Goal: Task Accomplishment & Management: Complete application form

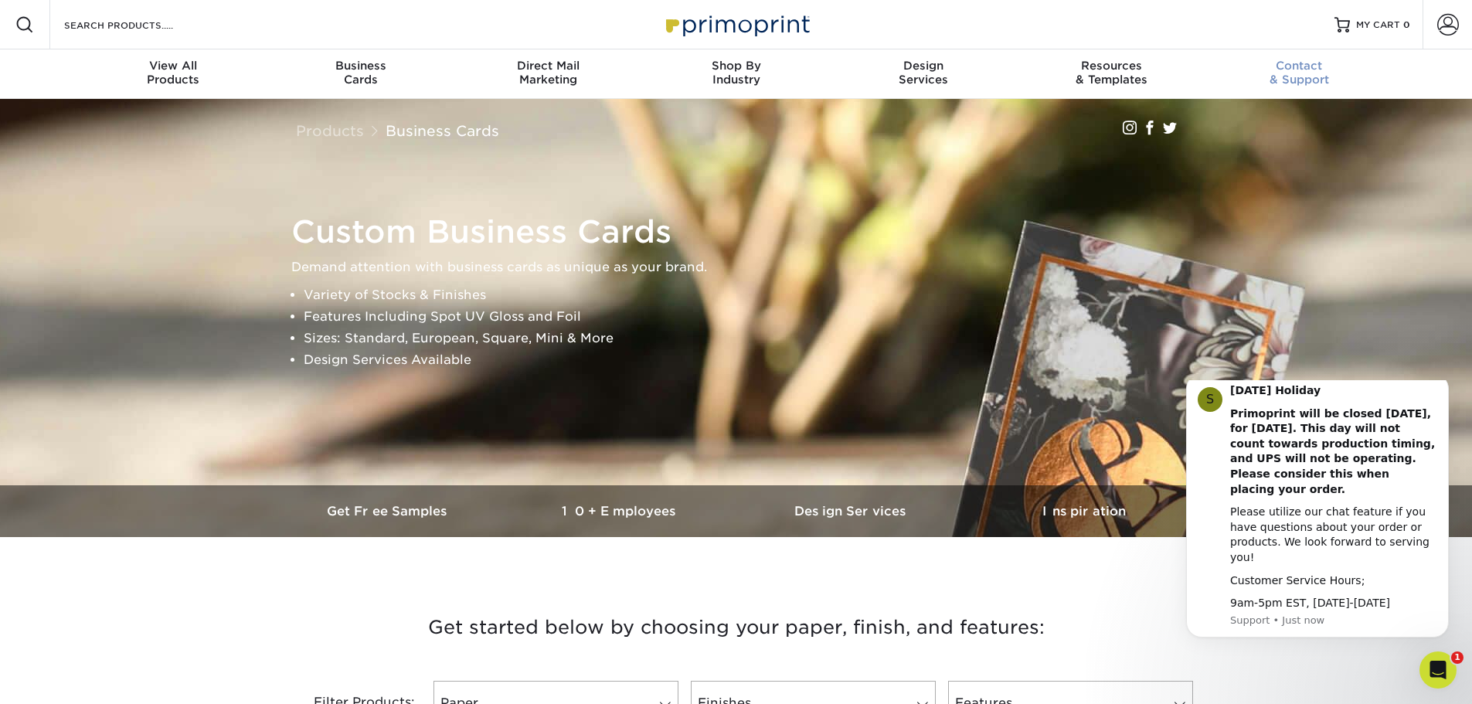
click at [1311, 63] on span "Contact" at bounding box center [1300, 66] width 188 height 14
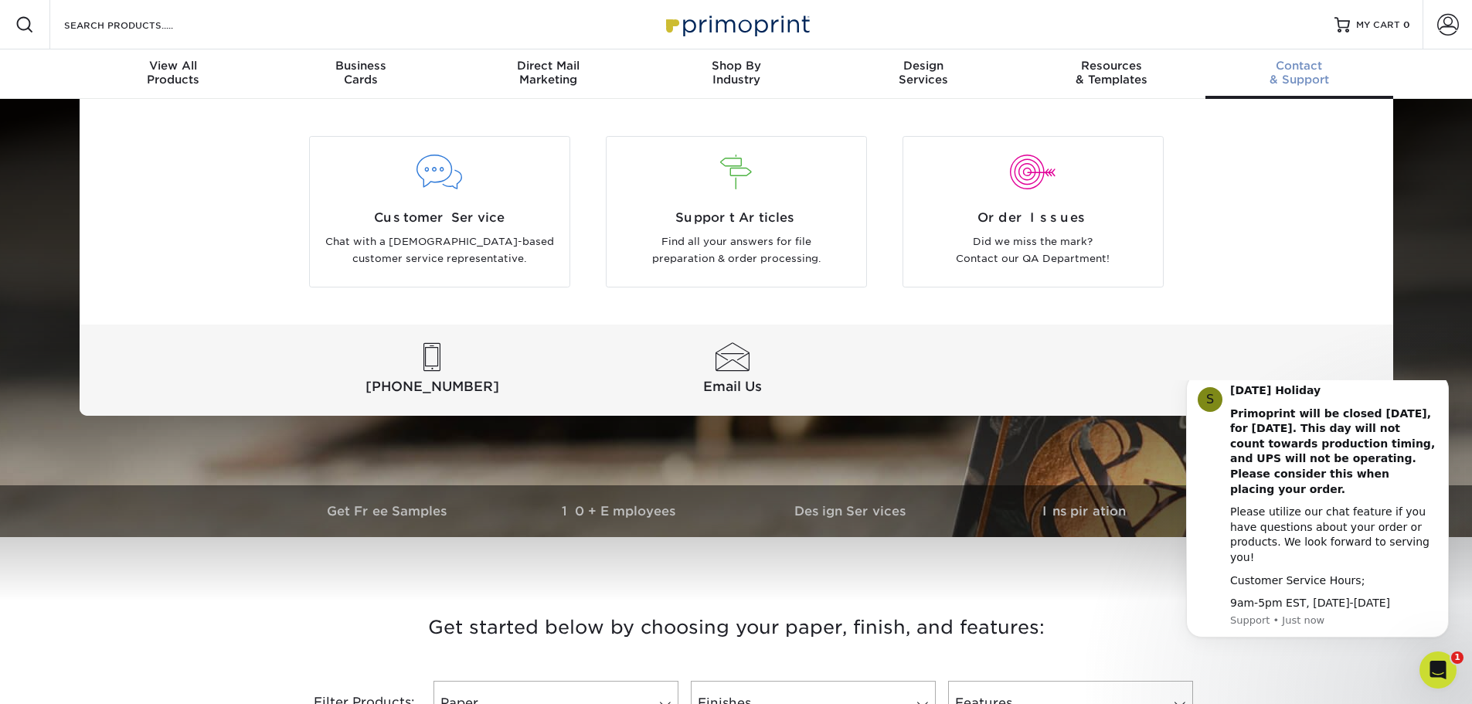
click at [1311, 63] on span "Contact" at bounding box center [1300, 66] width 188 height 14
click at [917, 79] on div "Design Services" at bounding box center [924, 73] width 188 height 28
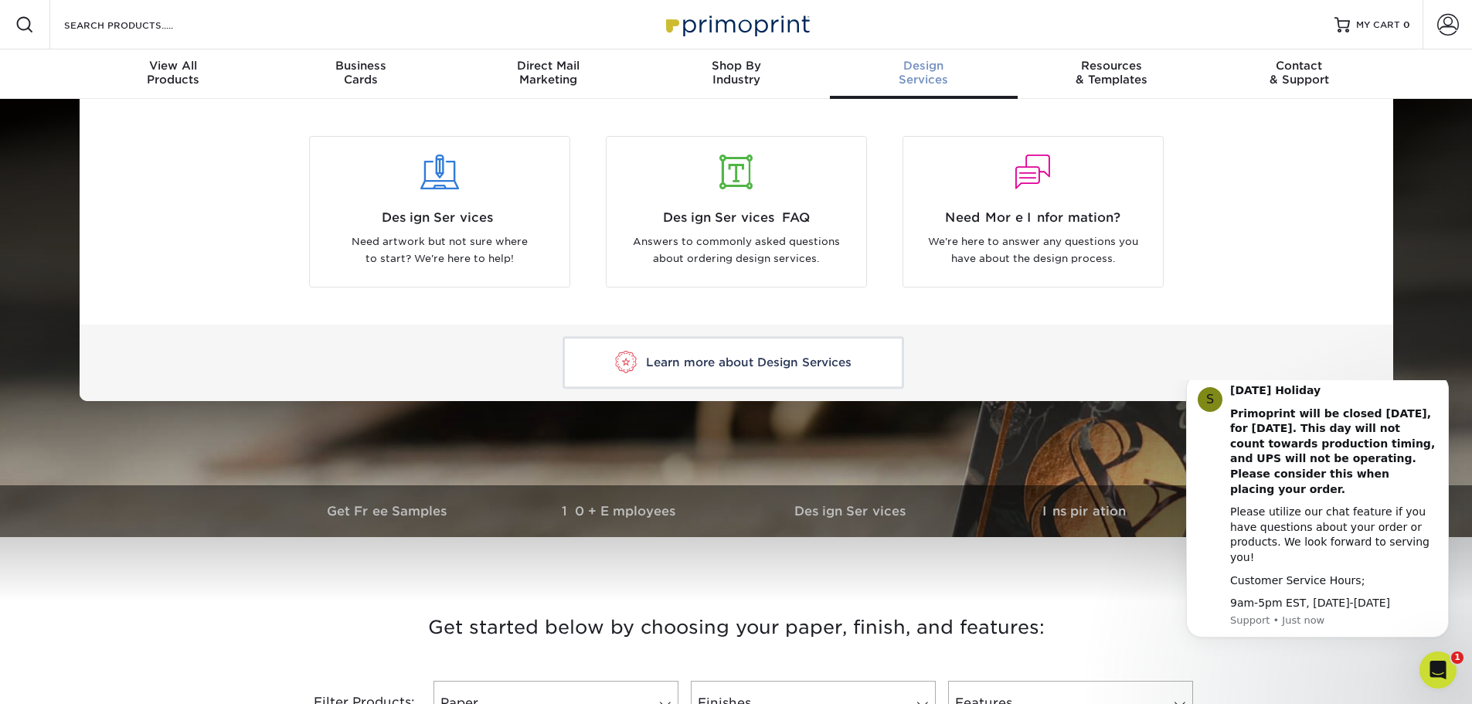
click at [760, 364] on span "Learn more about Design Services" at bounding box center [749, 362] width 206 height 14
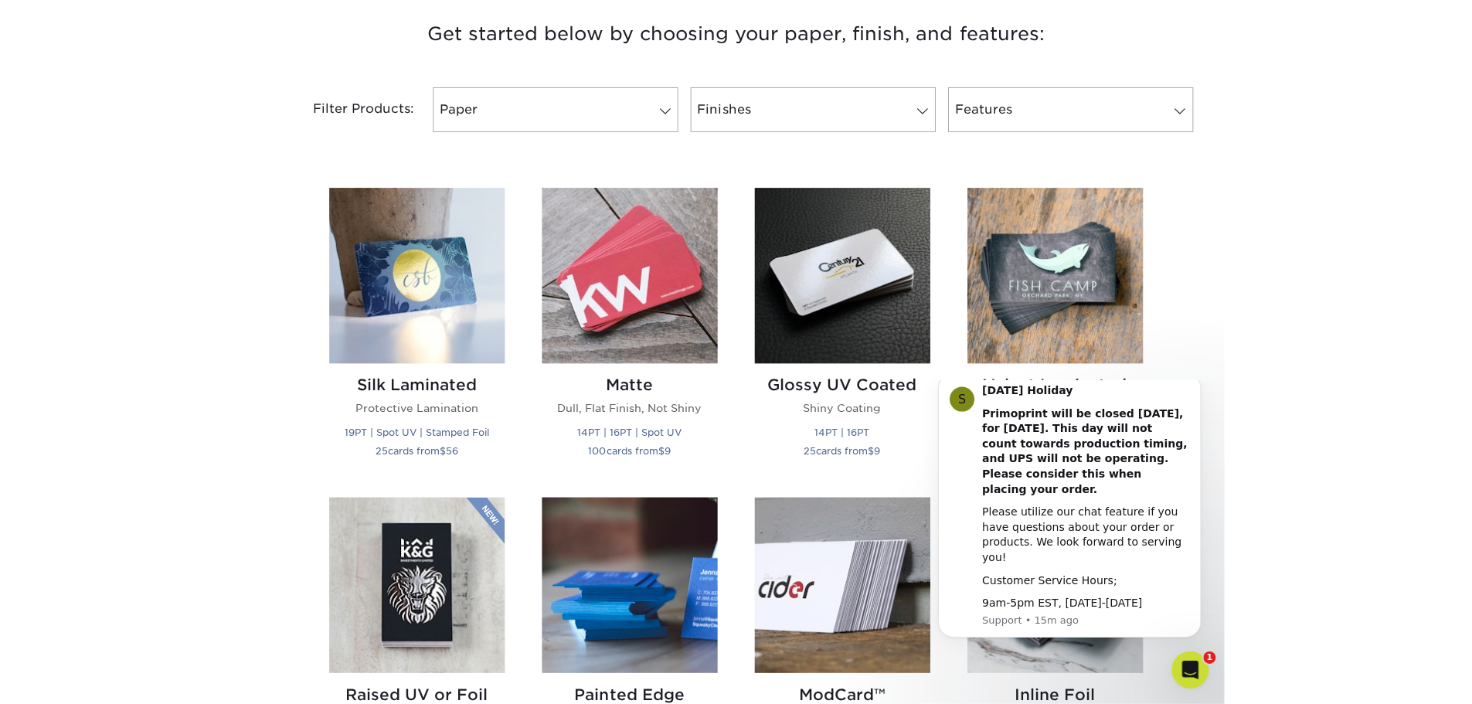
scroll to position [618, 0]
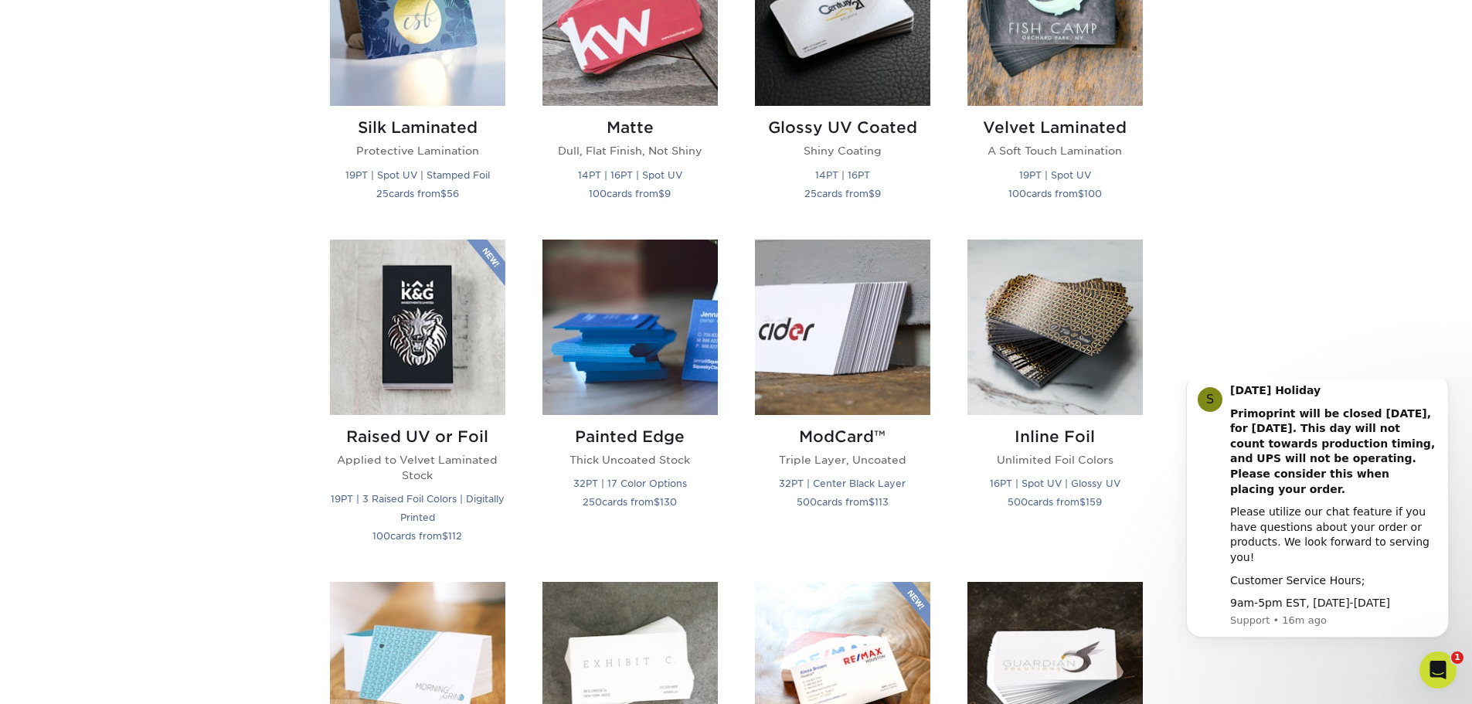
scroll to position [850, 0]
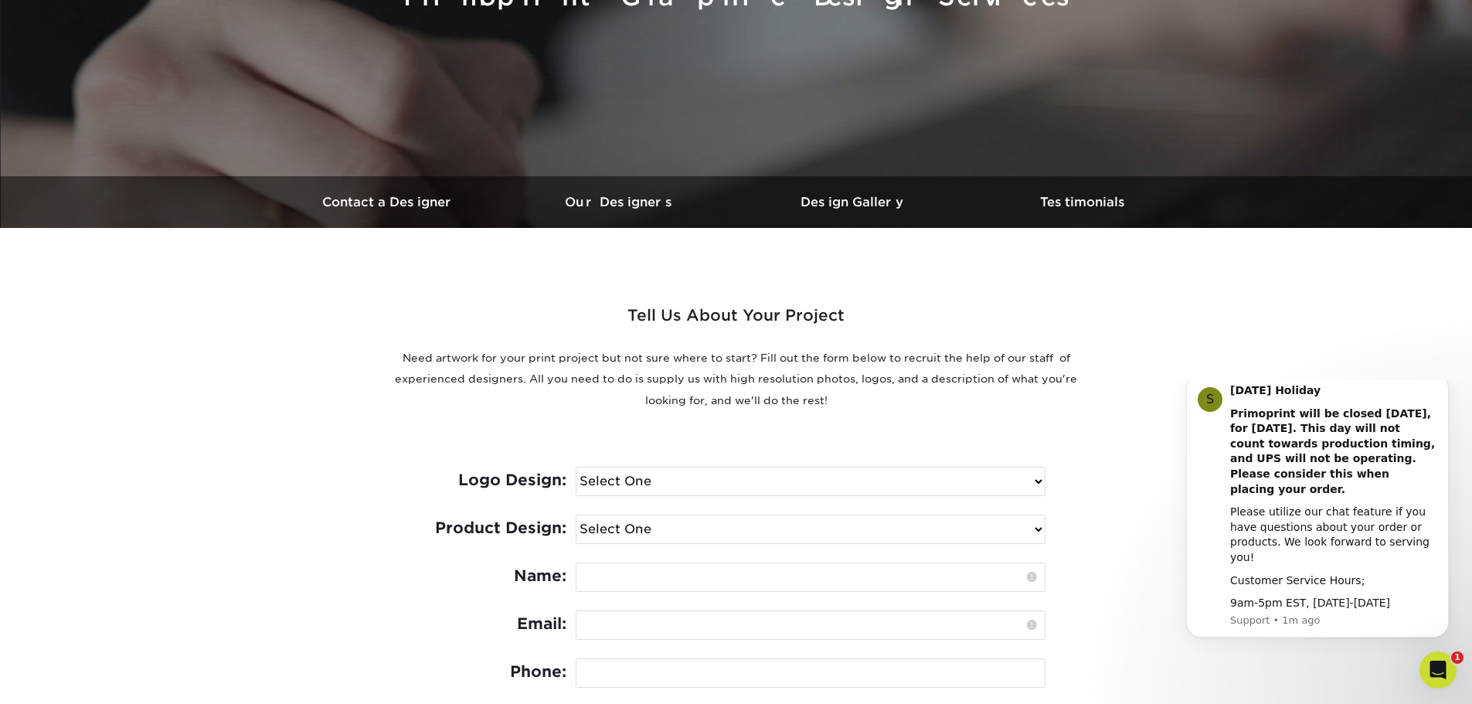
scroll to position [695, 0]
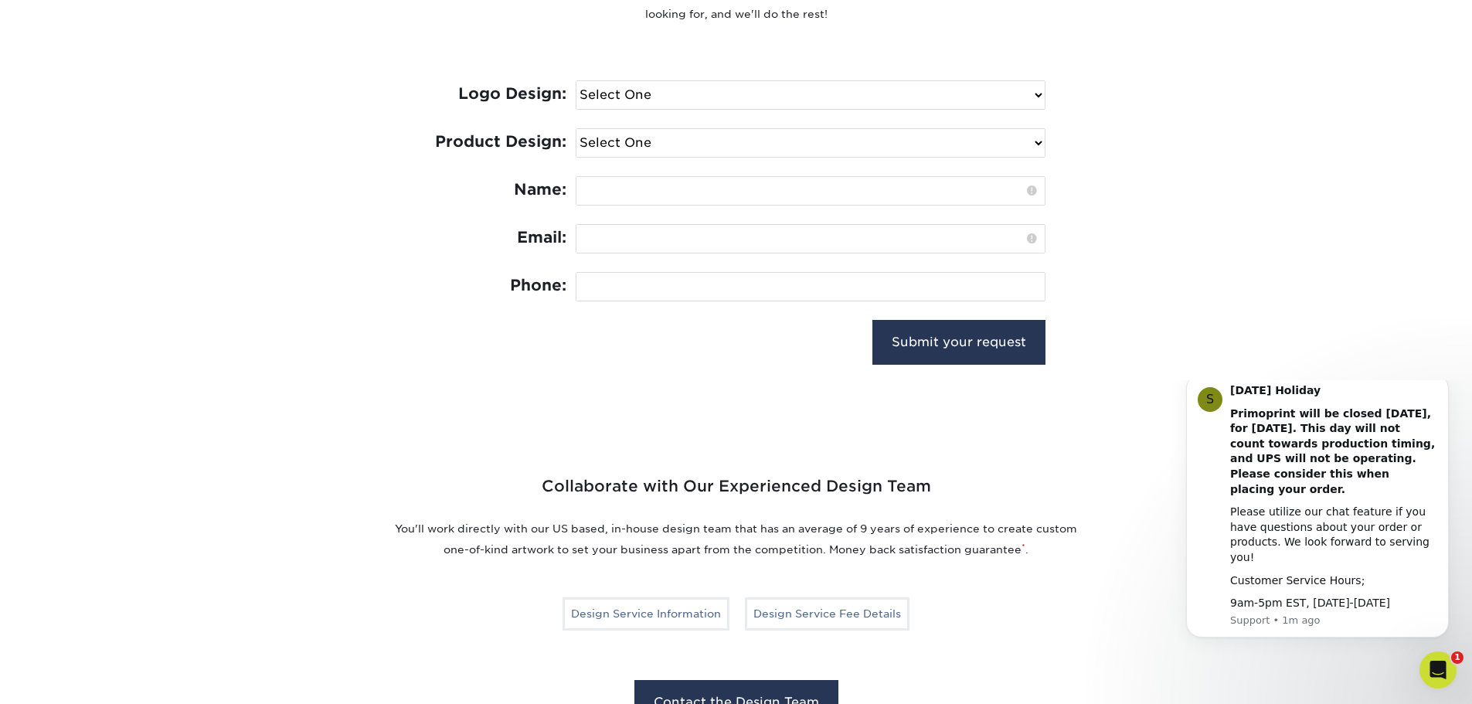
click at [716, 90] on select "Select One I need a logo design: $300 No thank you" at bounding box center [810, 95] width 468 height 28
select select "No Logo"
click at [576, 81] on select "Select One I need a logo design: $300 No thank you" at bounding box center [810, 95] width 468 height 28
click at [657, 140] on select "Select One Logo Design Only Design Edits Banner Design: $50.00 Bookmark Design:…" at bounding box center [810, 143] width 468 height 28
click at [296, 226] on div "Tell Us About Your Project Need artwork for your print project but not sure whe…" at bounding box center [736, 120] width 927 height 557
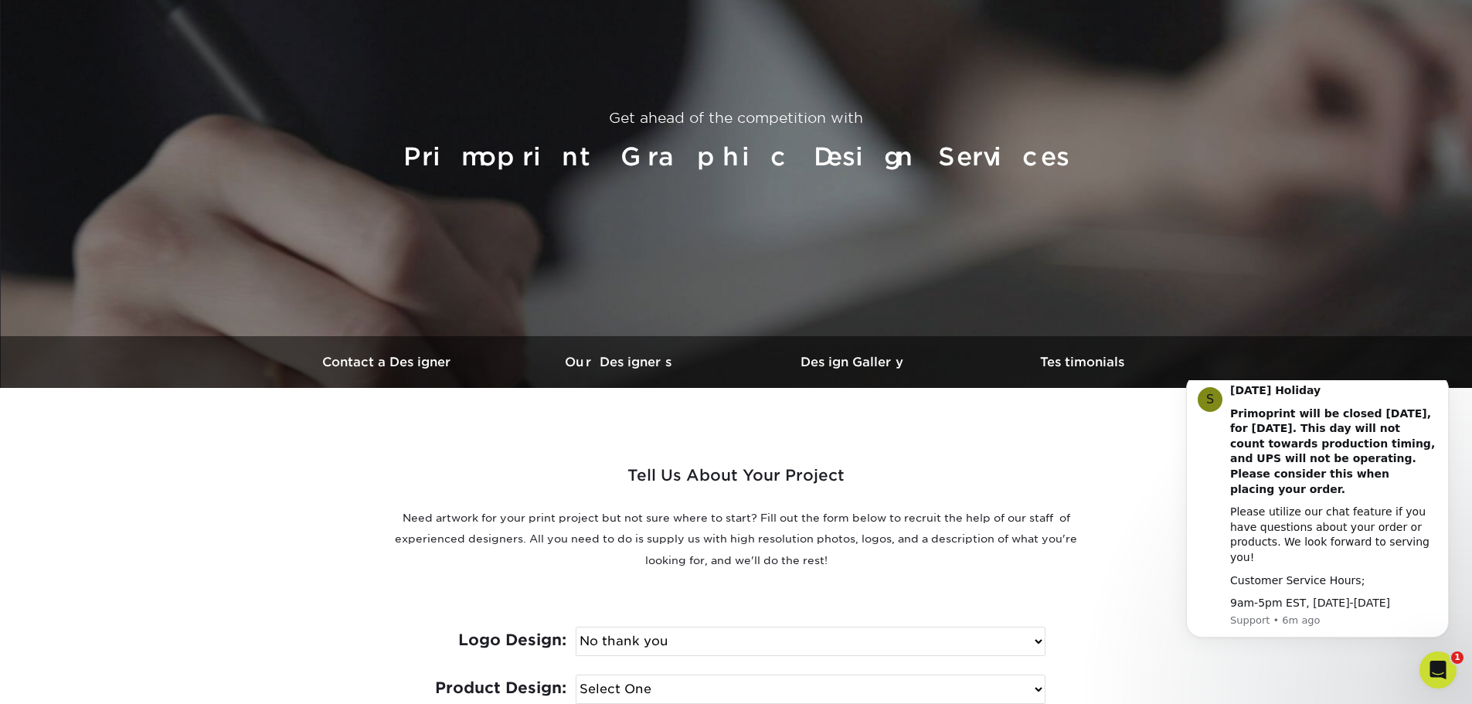
scroll to position [0, 0]
